Goal: Obtain resource: Download file/media

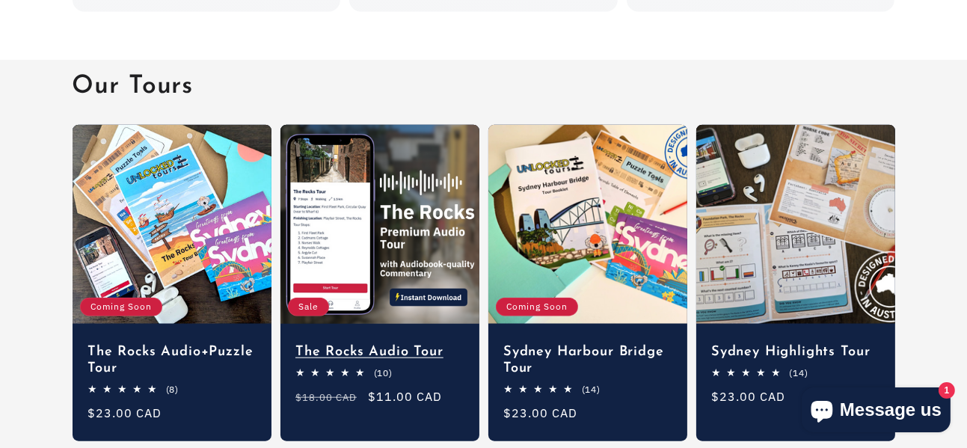
scroll to position [1794, 0]
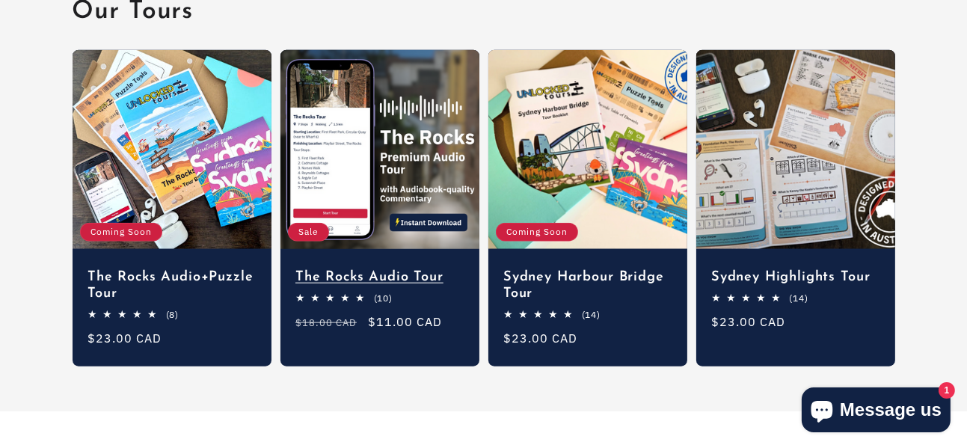
click at [330, 269] on link "The Rocks Audio Tour" at bounding box center [379, 277] width 169 height 16
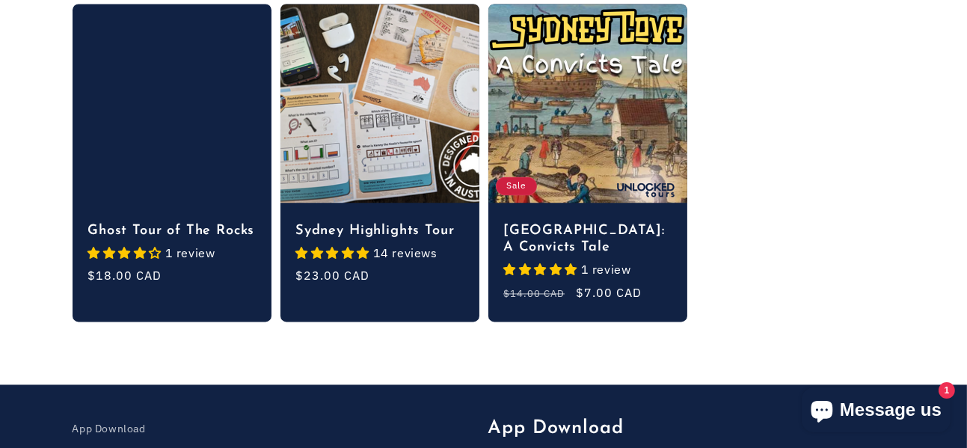
scroll to position [3290, 0]
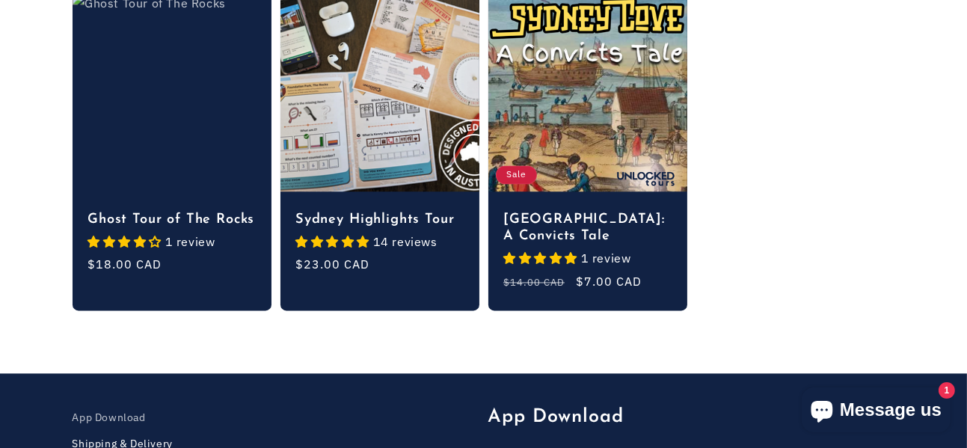
click at [158, 431] on link "Shipping & Delivery" at bounding box center [123, 444] width 100 height 26
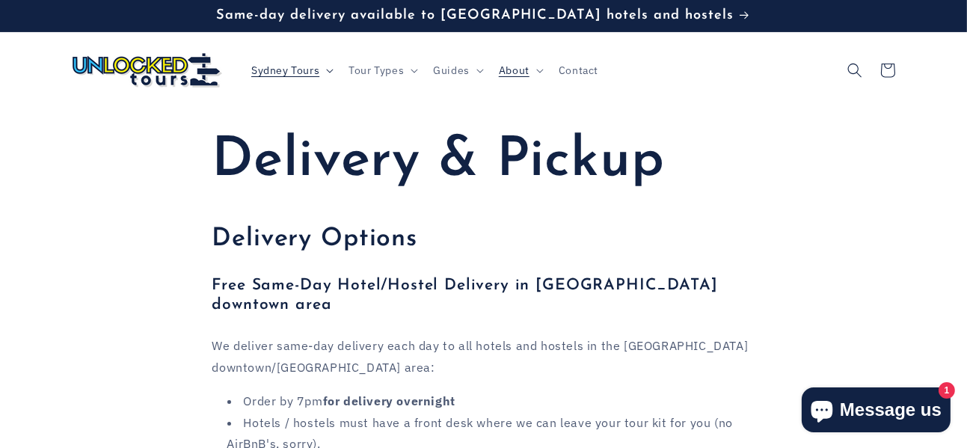
click at [287, 73] on span "Sydney Tours" at bounding box center [285, 70] width 68 height 13
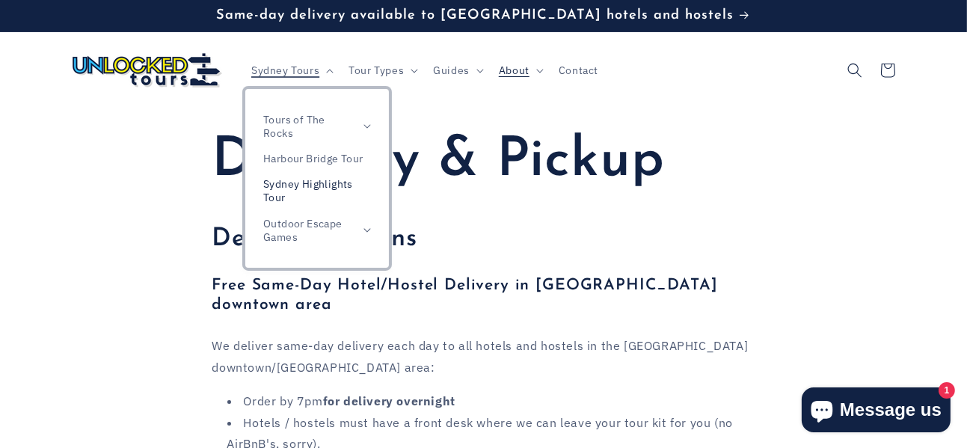
click at [327, 182] on link "Sydney Highlights Tour" at bounding box center [317, 190] width 144 height 39
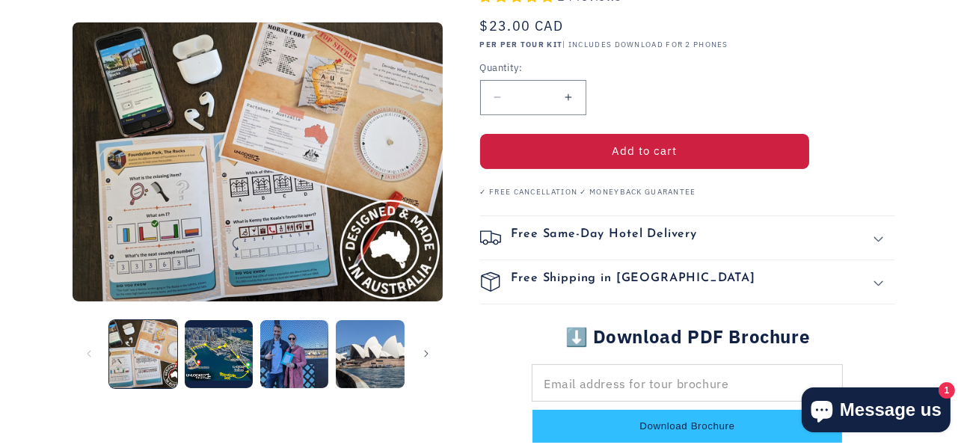
scroll to position [449, 0]
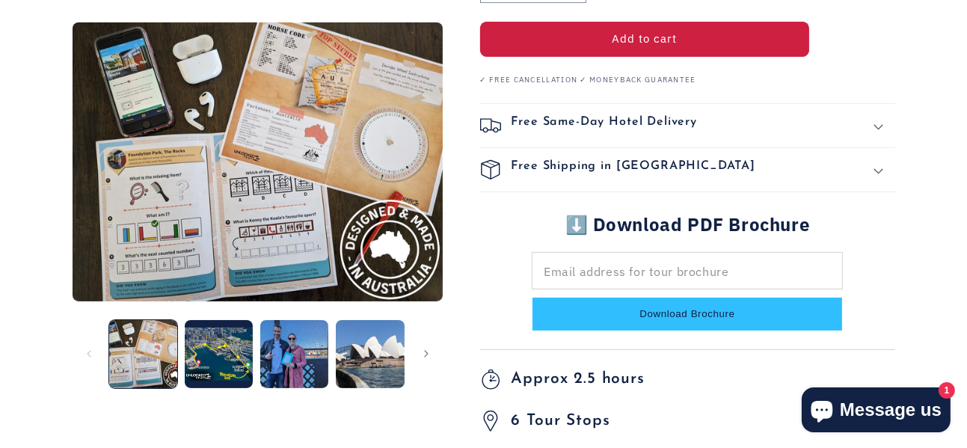
click at [586, 215] on h2 "⬇️ Download PDF Brochure" at bounding box center [687, 224] width 313 height 19
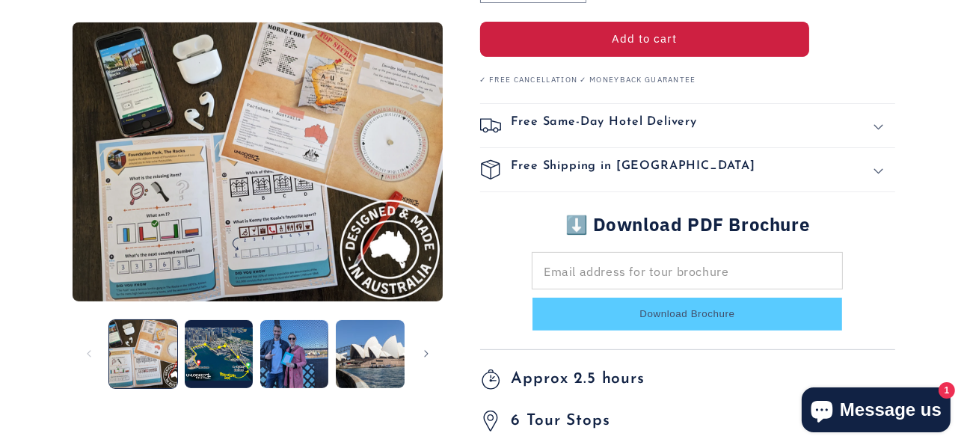
click at [647, 298] on button "Download Brochure" at bounding box center [687, 315] width 310 height 34
type input "**********"
click at [600, 298] on button "Download Brochure" at bounding box center [687, 315] width 310 height 34
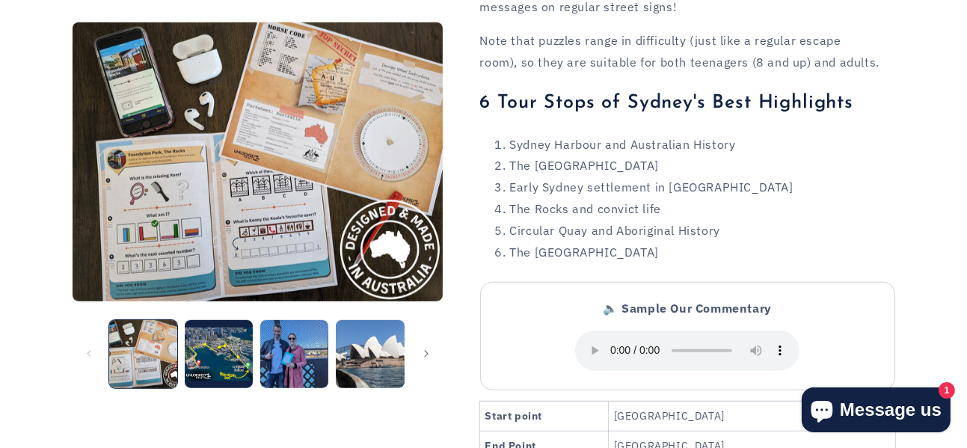
scroll to position [1570, 0]
